Goal: Check status

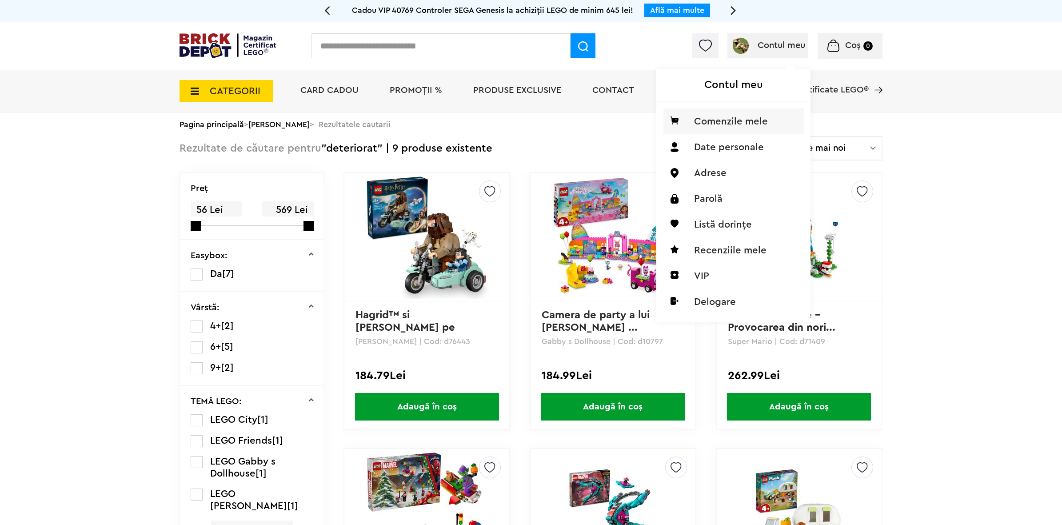
click at [737, 118] on li "Comenzile mele" at bounding box center [734, 121] width 140 height 26
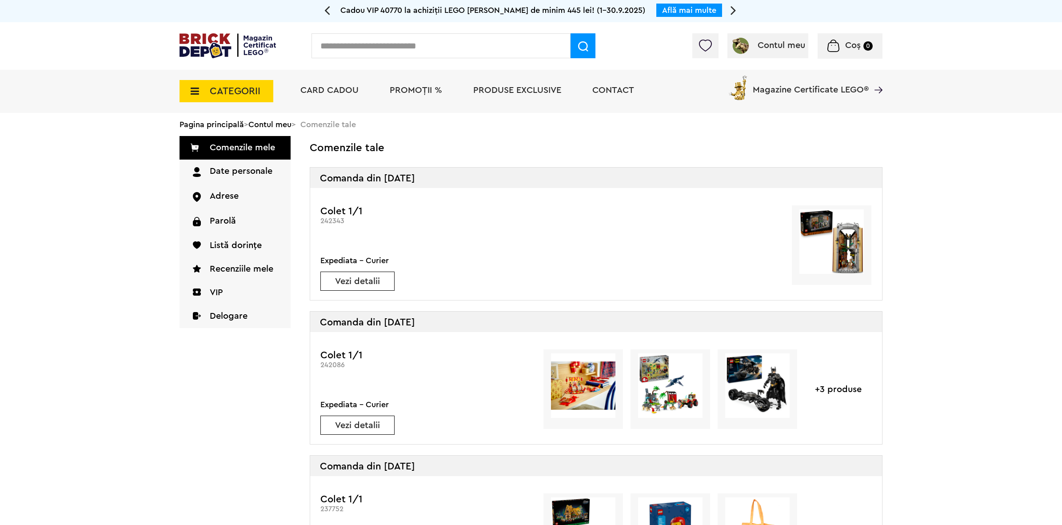
click at [353, 281] on link "Vezi detalii" at bounding box center [357, 281] width 73 height 9
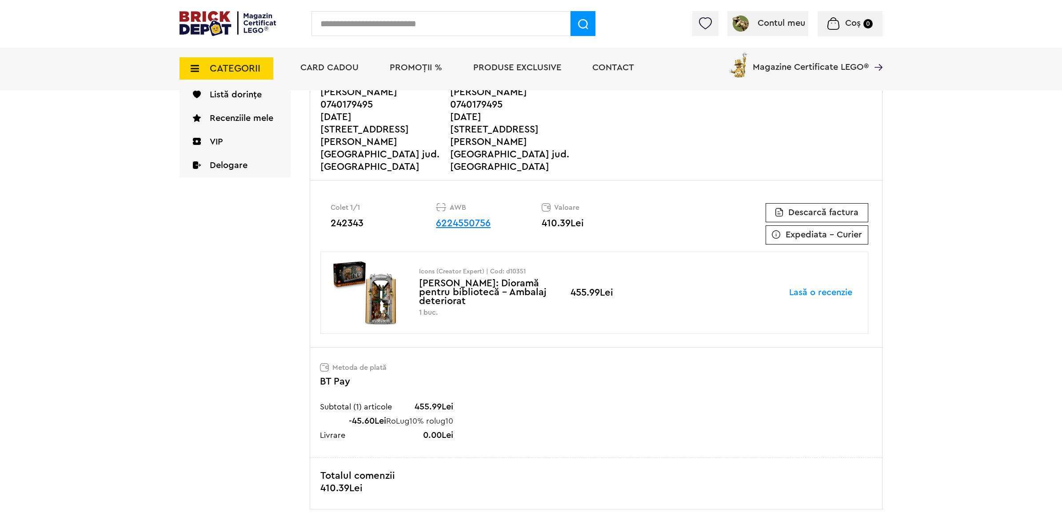
scroll to position [222, 0]
